Goal: Task Accomplishment & Management: Manage account settings

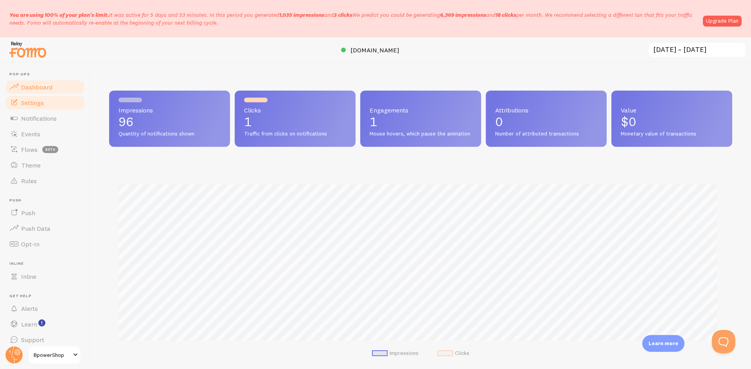
click at [51, 107] on link "Settings" at bounding box center [45, 103] width 81 height 16
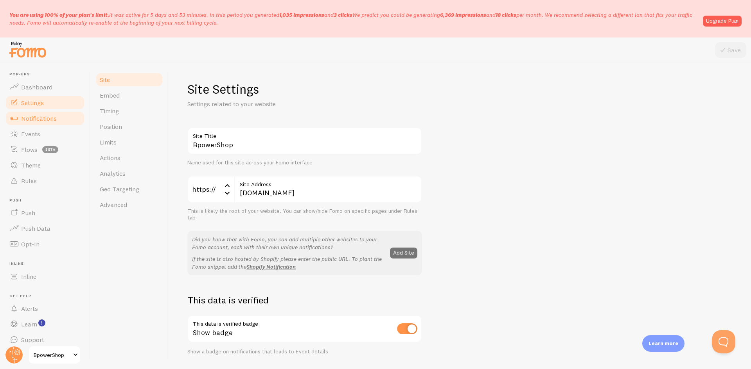
click at [43, 122] on span "Notifications" at bounding box center [39, 119] width 36 height 8
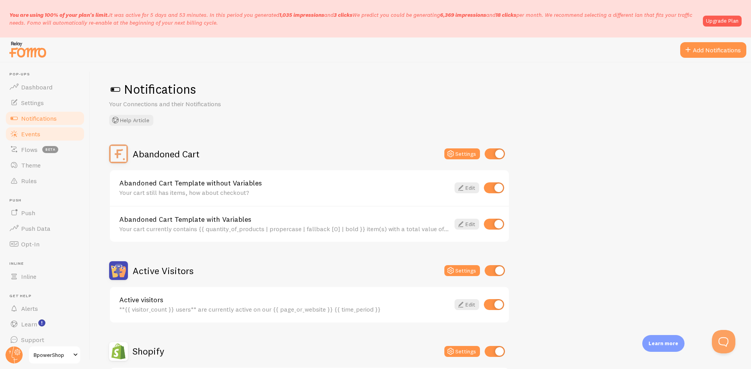
click at [33, 133] on span "Events" at bounding box center [30, 134] width 19 height 8
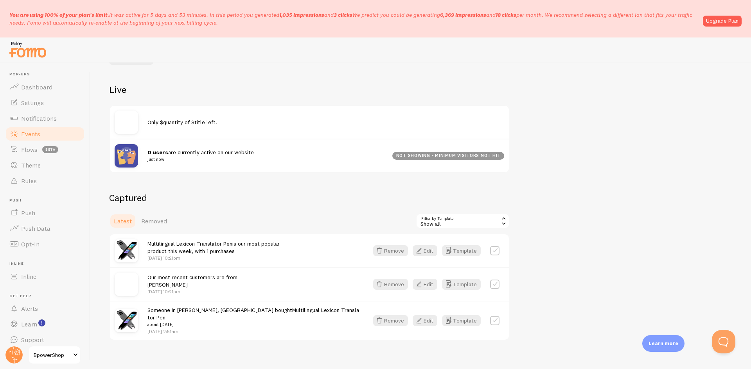
scroll to position [74, 0]
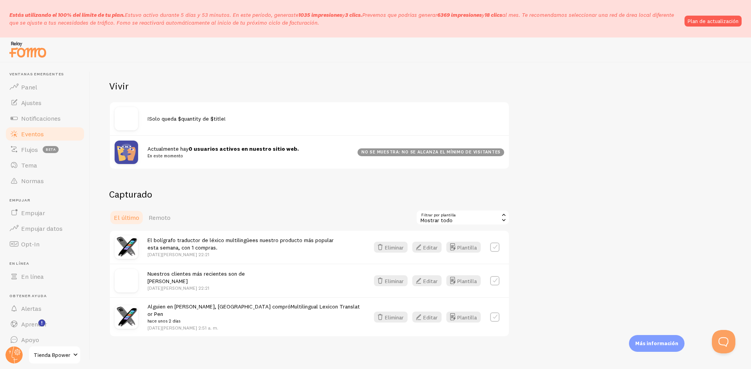
click at [195, 49] on div at bounding box center [375, 50] width 751 height 25
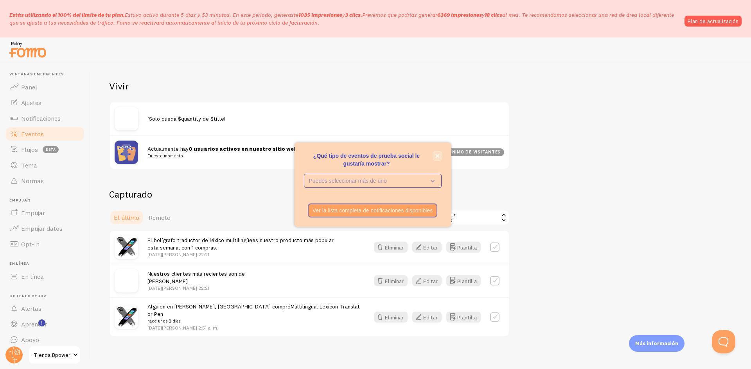
click at [439, 155] on icon "cerca," at bounding box center [437, 156] width 4 height 4
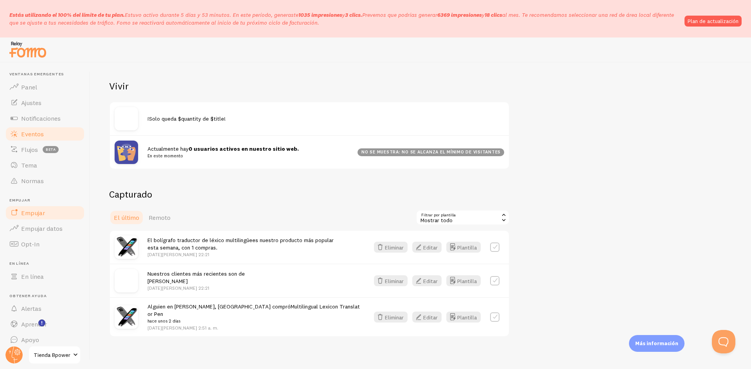
click at [47, 215] on link "Empujar" at bounding box center [45, 213] width 81 height 16
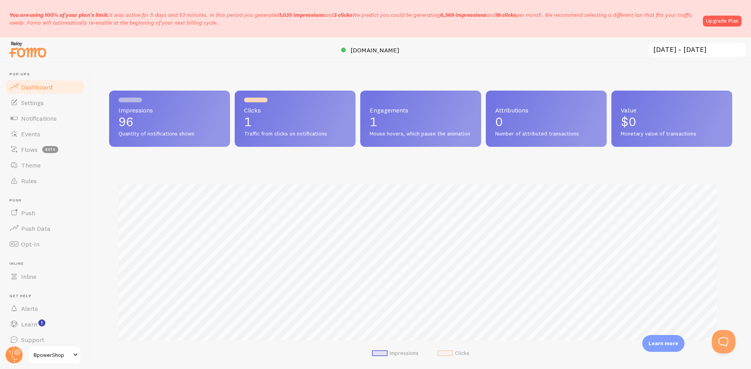
scroll to position [205, 617]
click at [49, 104] on link "Settings" at bounding box center [45, 103] width 81 height 16
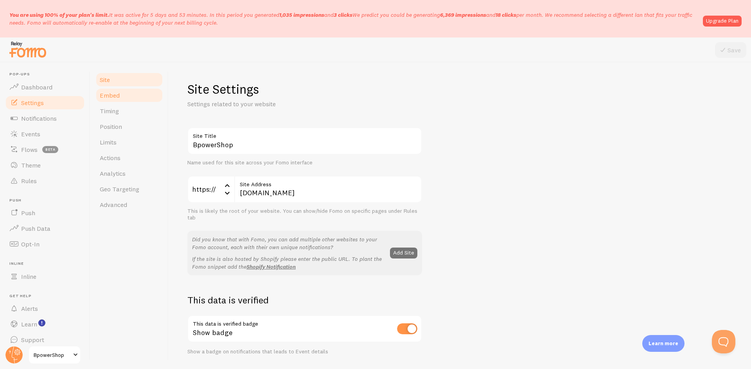
click at [145, 99] on link "Embed" at bounding box center [129, 96] width 68 height 16
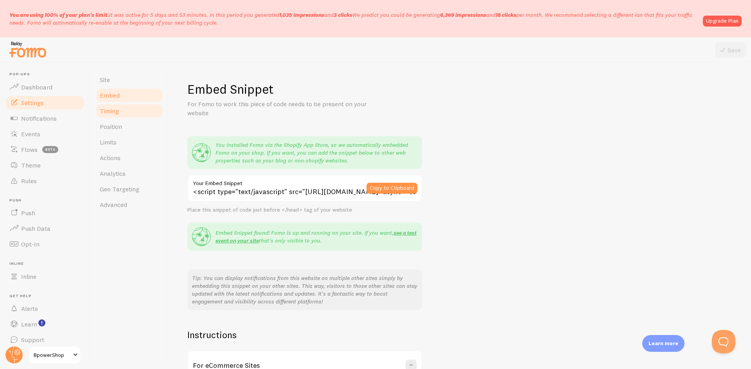
click at [133, 112] on link "Timing" at bounding box center [129, 111] width 68 height 16
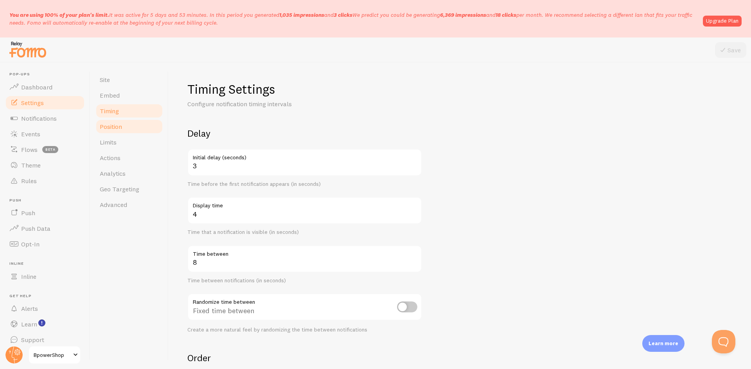
click at [127, 127] on link "Position" at bounding box center [129, 127] width 68 height 16
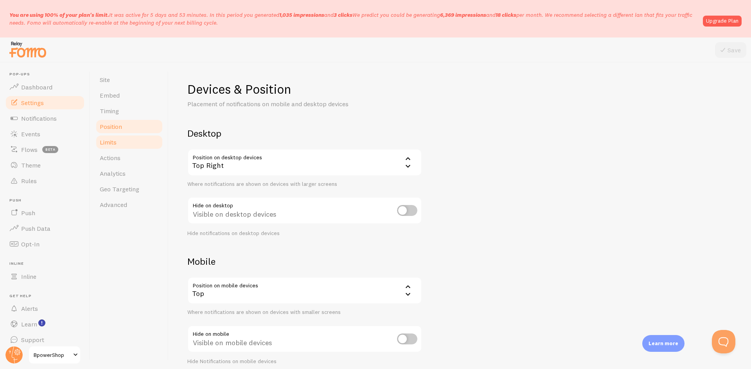
click at [126, 141] on link "Limits" at bounding box center [129, 143] width 68 height 16
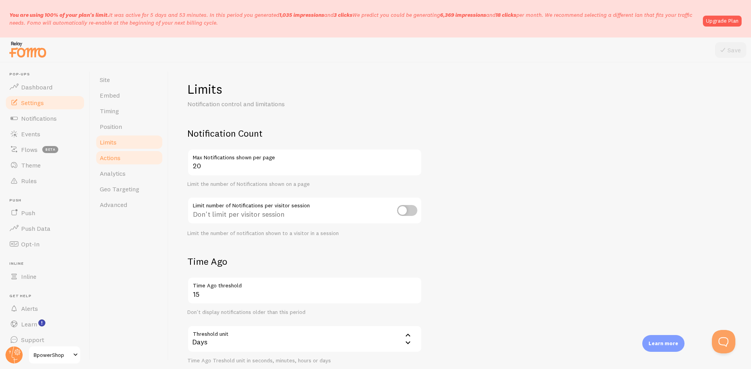
click at [126, 157] on link "Actions" at bounding box center [129, 158] width 68 height 16
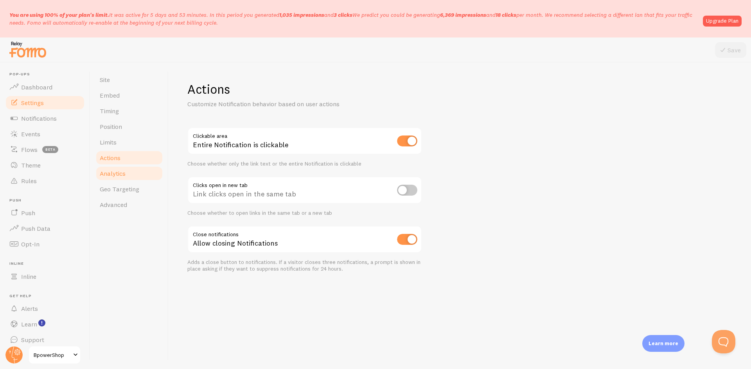
click at [124, 172] on span "Analytics" at bounding box center [113, 174] width 26 height 8
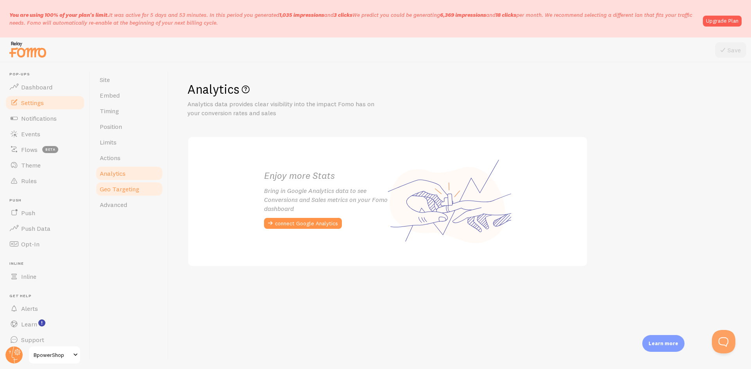
click at [123, 193] on span "Geo Targeting" at bounding box center [119, 189] width 39 height 8
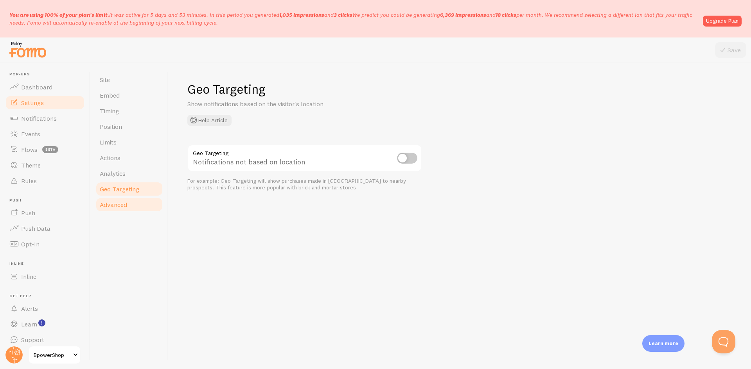
click at [123, 204] on span "Advanced" at bounding box center [113, 205] width 27 height 8
